Goal: Task Accomplishment & Management: Complete application form

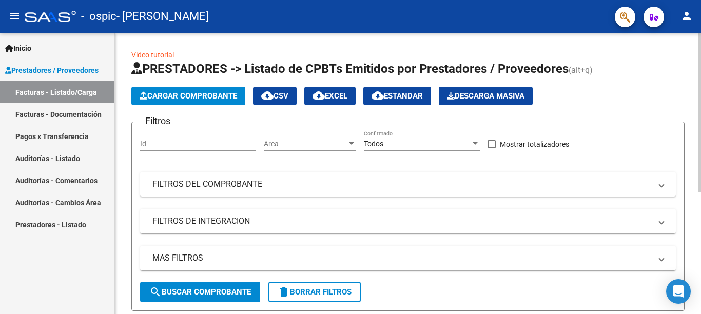
click at [700, 54] on div at bounding box center [699, 112] width 3 height 159
click at [699, 69] on div at bounding box center [699, 112] width 3 height 159
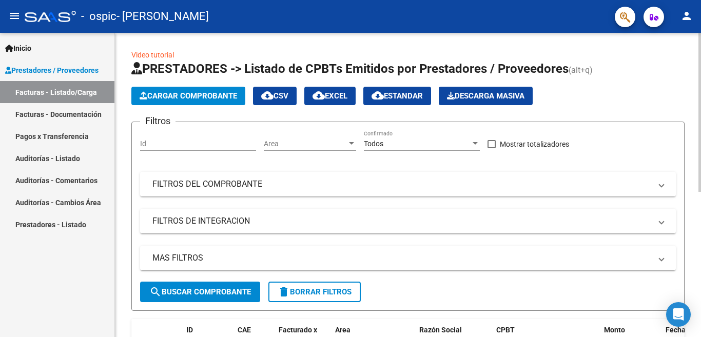
scroll to position [17, 0]
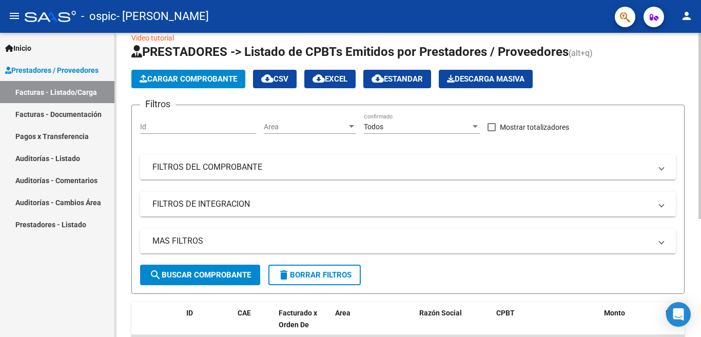
click at [700, 137] on div at bounding box center [699, 126] width 3 height 186
click at [700, 161] on div at bounding box center [699, 126] width 3 height 186
click at [700, 166] on div at bounding box center [699, 126] width 3 height 186
click at [700, 173] on div at bounding box center [699, 126] width 3 height 186
click at [700, 181] on div at bounding box center [699, 126] width 3 height 186
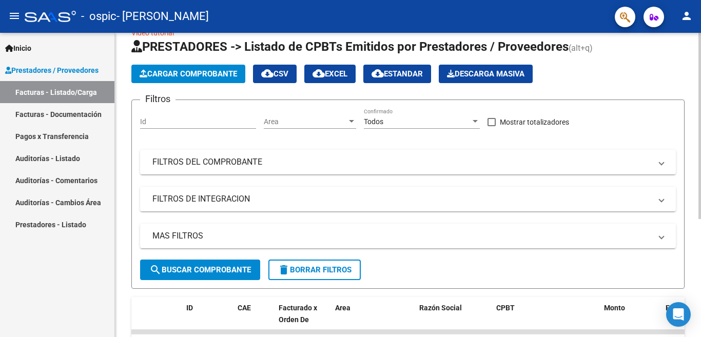
scroll to position [193, 0]
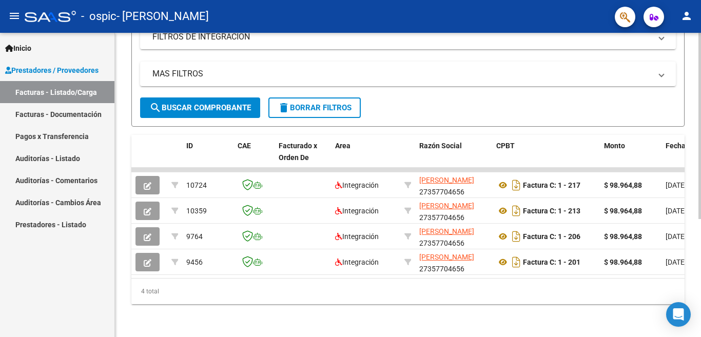
click at [700, 250] on div at bounding box center [699, 185] width 3 height 304
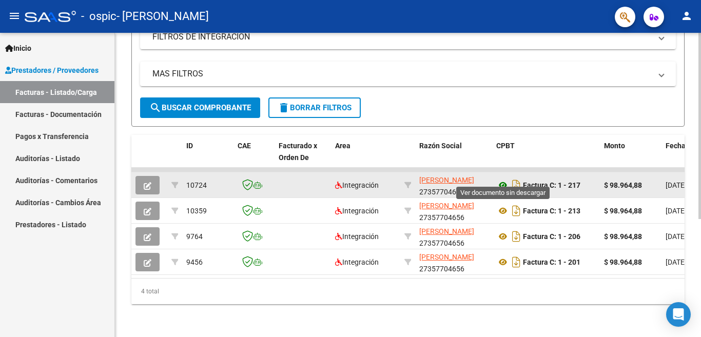
click at [505, 179] on icon at bounding box center [502, 185] width 13 height 12
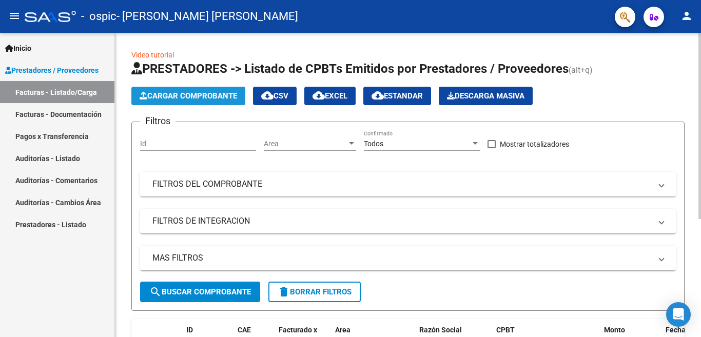
click at [200, 94] on span "Cargar Comprobante" at bounding box center [188, 95] width 97 height 9
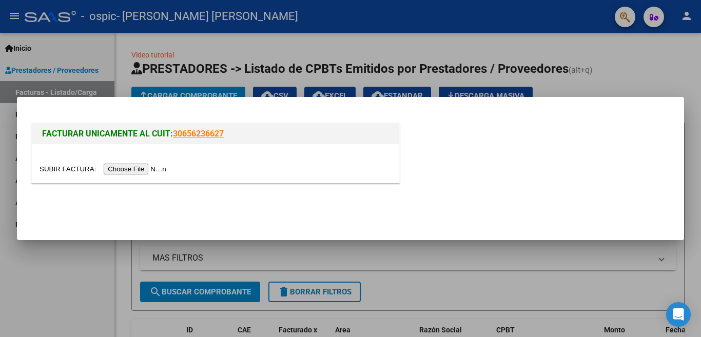
click at [161, 169] on input "file" at bounding box center [105, 169] width 130 height 11
click at [148, 168] on input "file" at bounding box center [105, 169] width 130 height 11
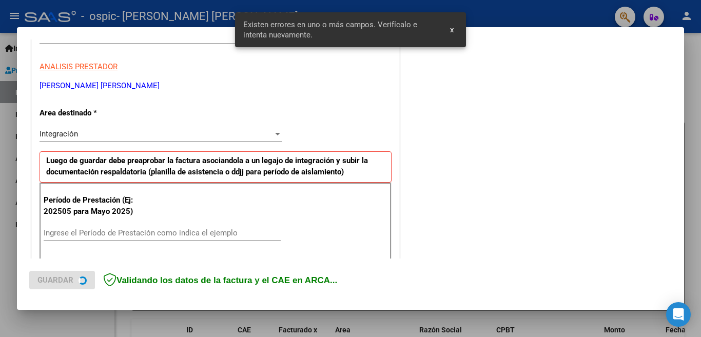
scroll to position [228, 0]
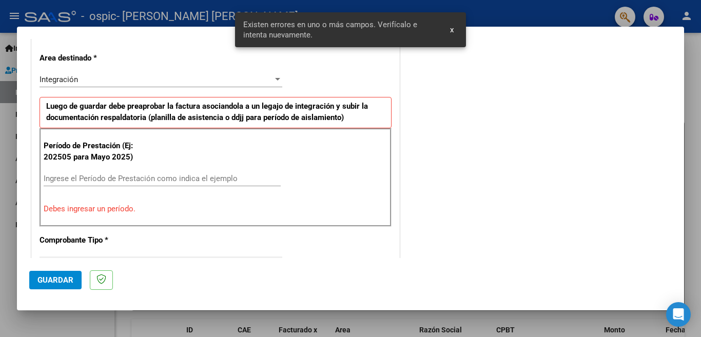
click at [147, 176] on input "Ingrese el Período de Prestación como indica el ejemplo" at bounding box center [162, 178] width 237 height 9
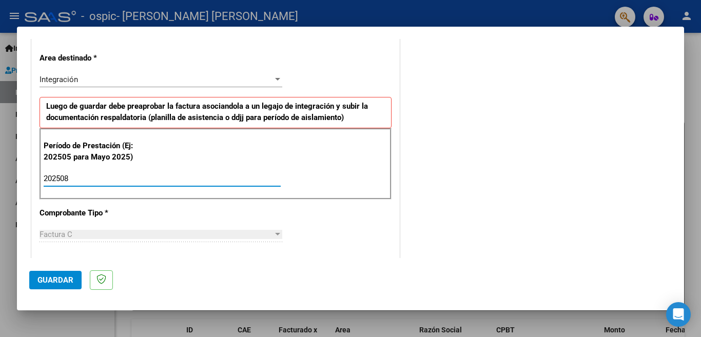
type input "202508"
click at [55, 281] on span "Guardar" at bounding box center [55, 279] width 36 height 9
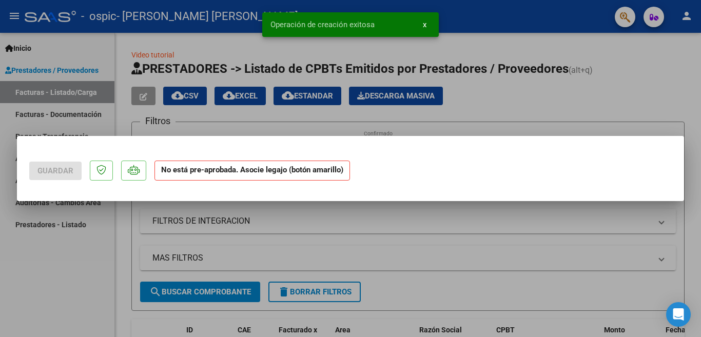
scroll to position [0, 0]
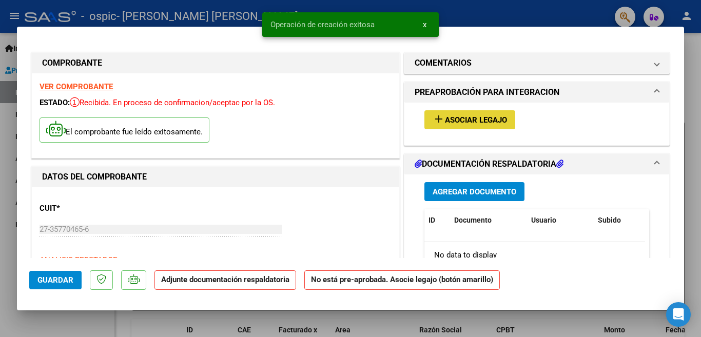
click at [476, 119] on span "Asociar Legajo" at bounding box center [476, 119] width 62 height 9
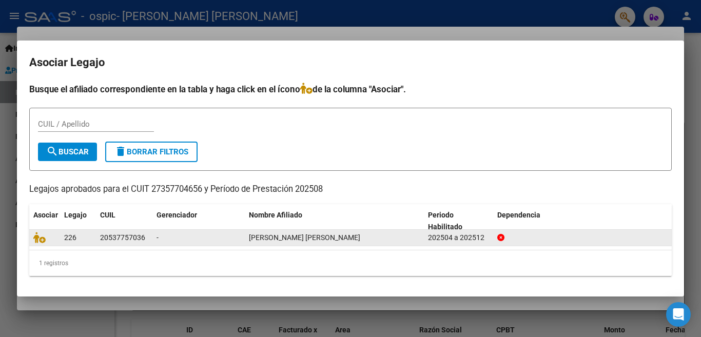
click at [201, 237] on div "-" at bounding box center [198, 238] width 84 height 12
click at [39, 237] on icon at bounding box center [39, 237] width 12 height 11
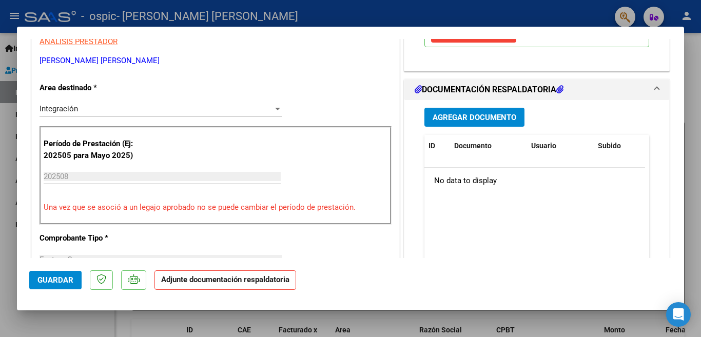
scroll to position [226, 0]
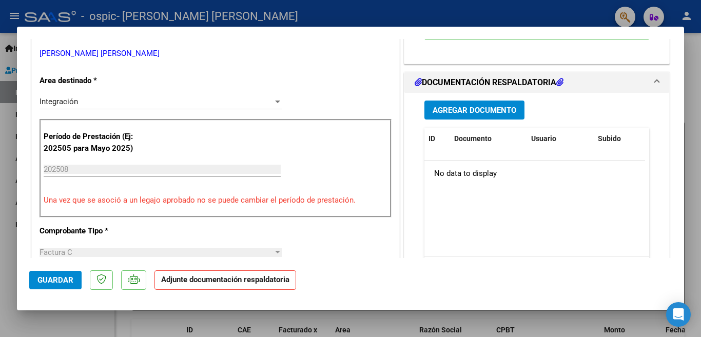
click at [478, 109] on span "Agregar Documento" at bounding box center [474, 110] width 84 height 9
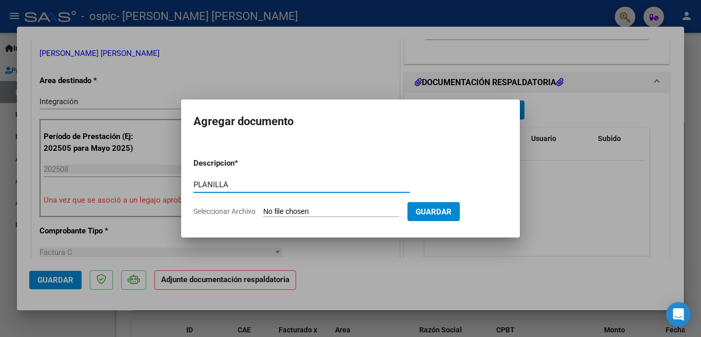
type input "PLANILLA AGOSTO"
click at [297, 212] on input "Seleccionar Archivo" at bounding box center [331, 212] width 136 height 10
click at [299, 209] on input "Seleccionar Archivo" at bounding box center [331, 212] width 136 height 10
click at [275, 212] on input "Seleccionar Archivo" at bounding box center [331, 212] width 136 height 10
type input "C:\fakepath\Documento 10.pdf"
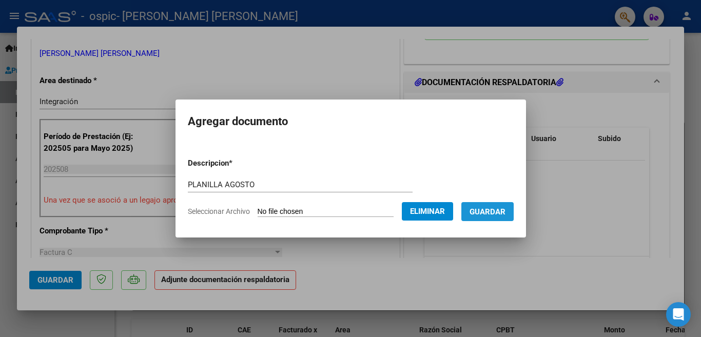
click at [490, 210] on span "Guardar" at bounding box center [487, 211] width 36 height 9
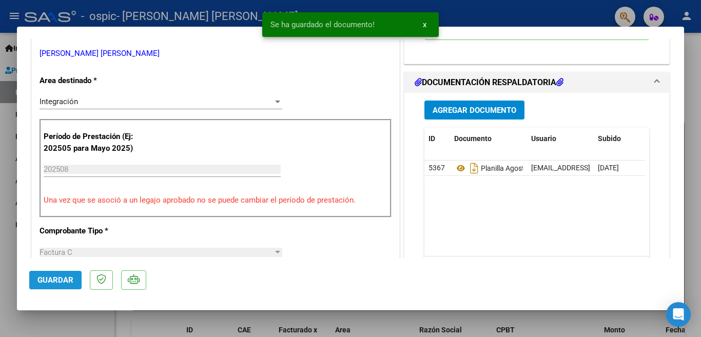
click at [52, 279] on span "Guardar" at bounding box center [55, 279] width 36 height 9
